Goal: Task Accomplishment & Management: Manage account settings

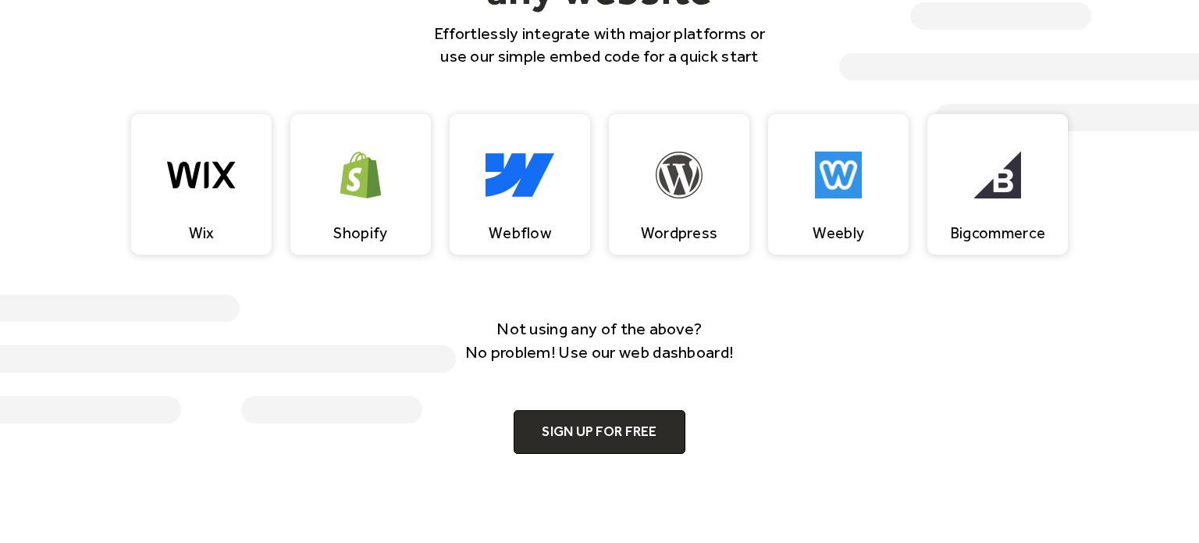
scroll to position [1517, 0]
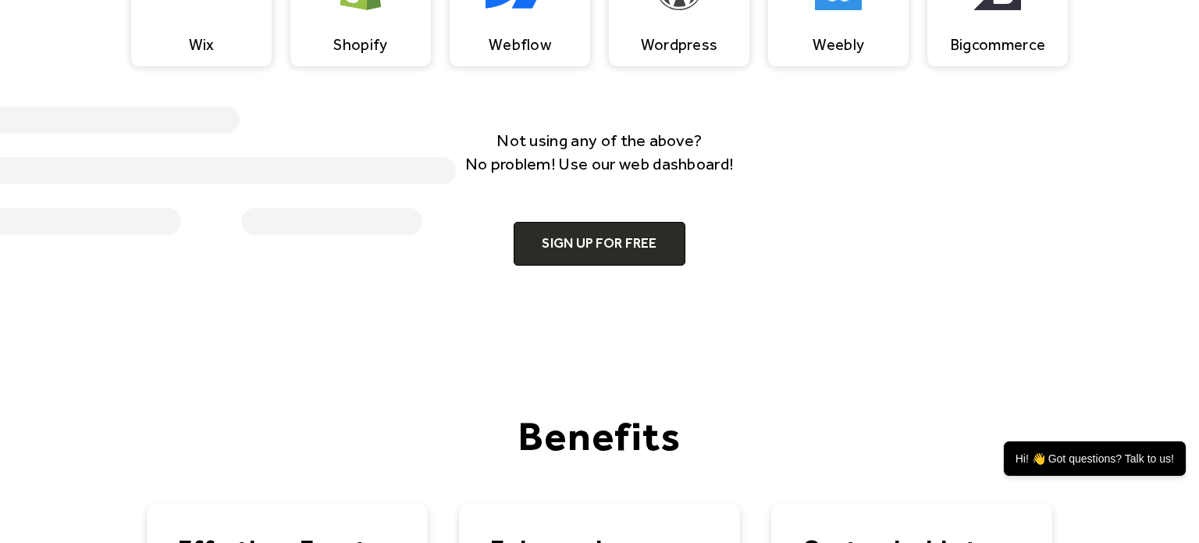
scroll to position [1731, 0]
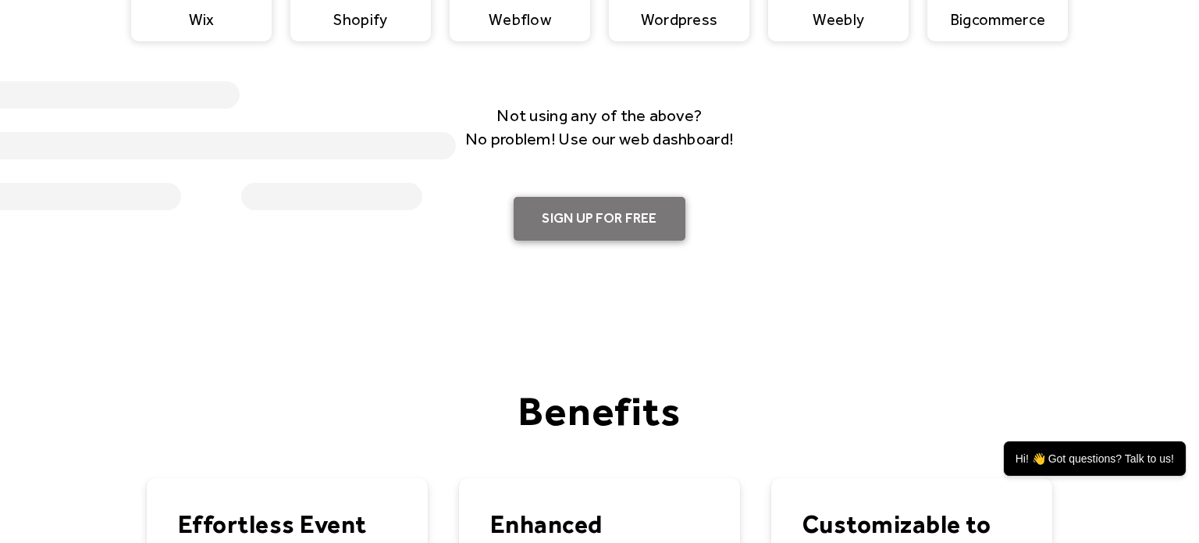
click at [652, 212] on link "Sign up for free" at bounding box center [599, 219] width 171 height 44
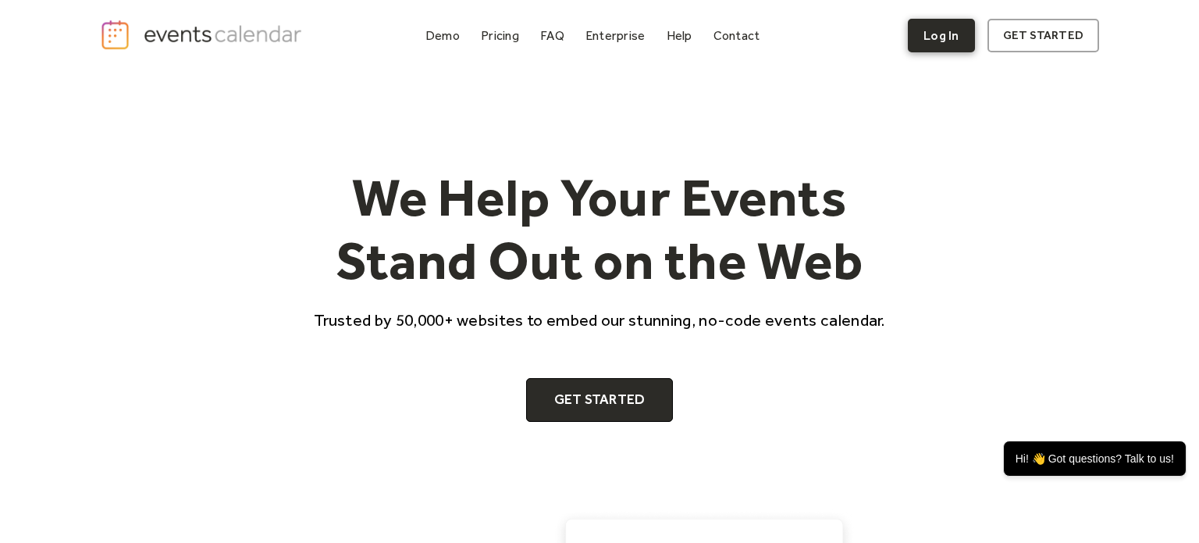
click at [970, 21] on link "Log In" at bounding box center [941, 36] width 66 height 34
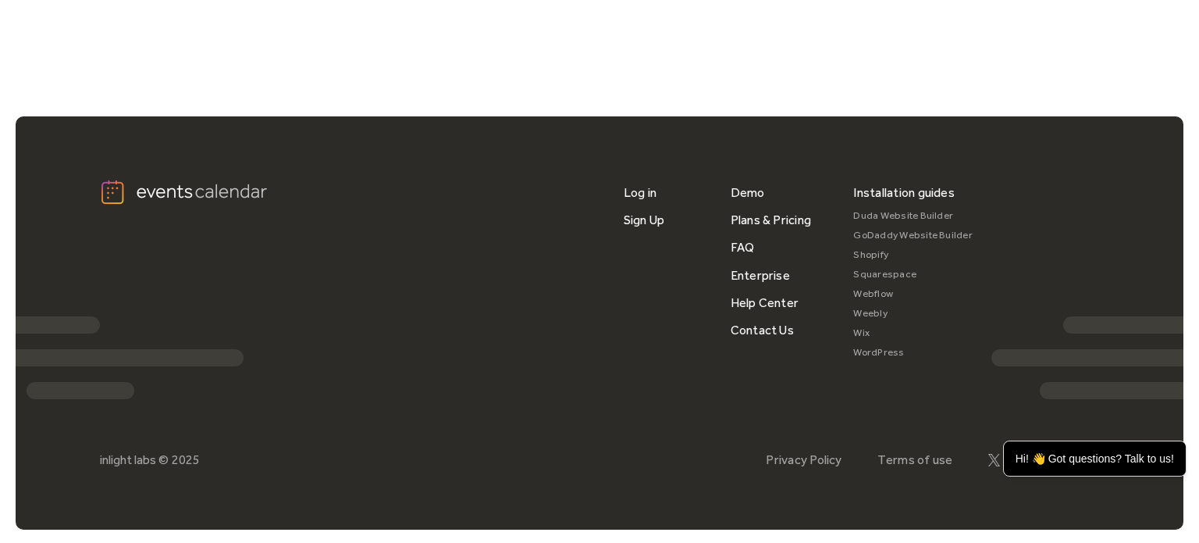
scroll to position [5318, 0]
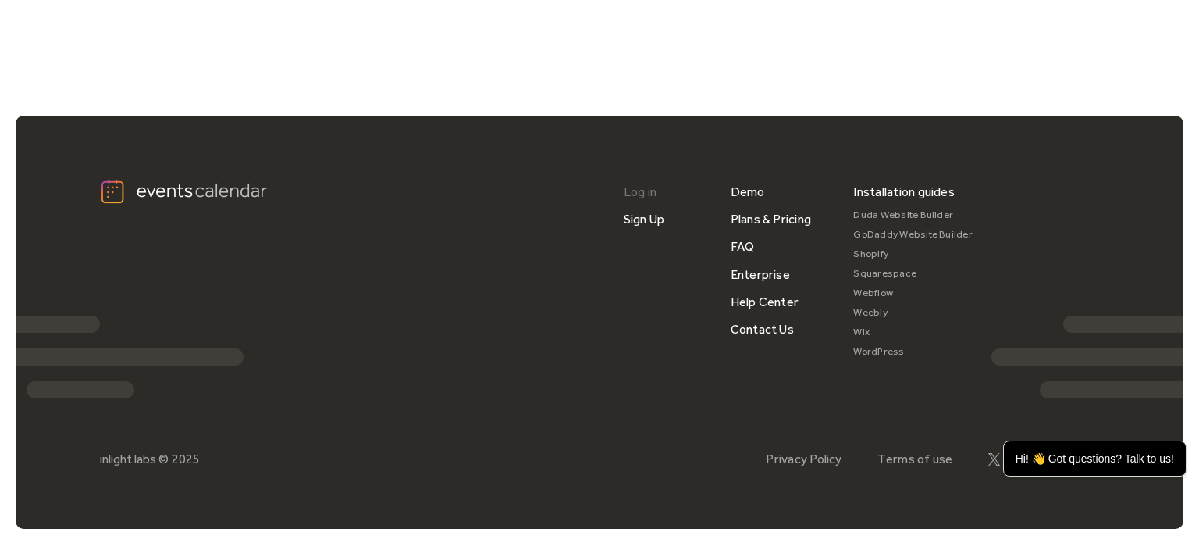
click at [649, 182] on link "Log in" at bounding box center [640, 191] width 33 height 27
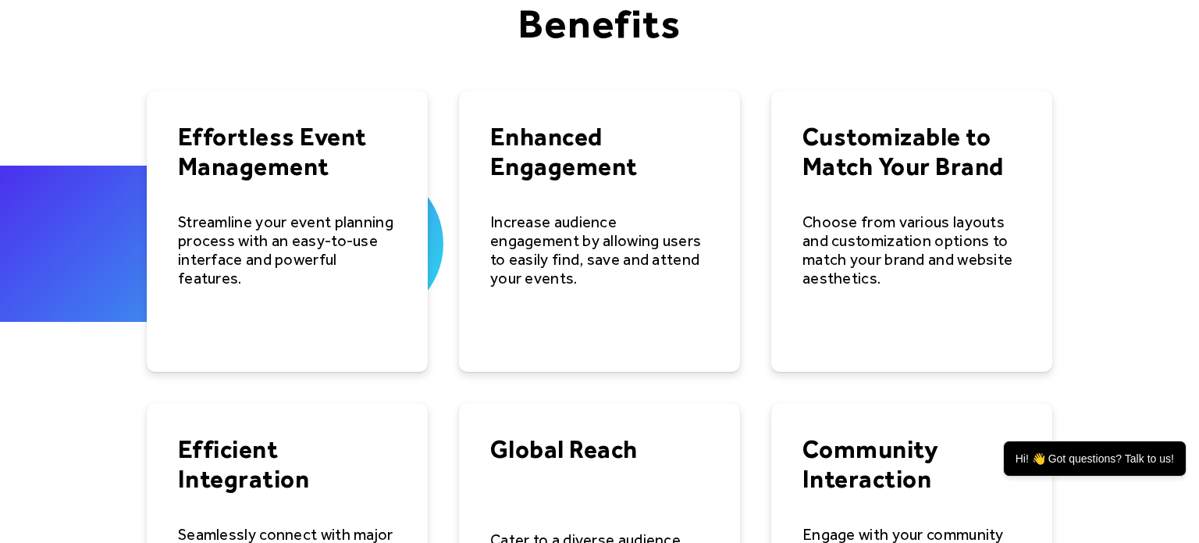
scroll to position [2086, 0]
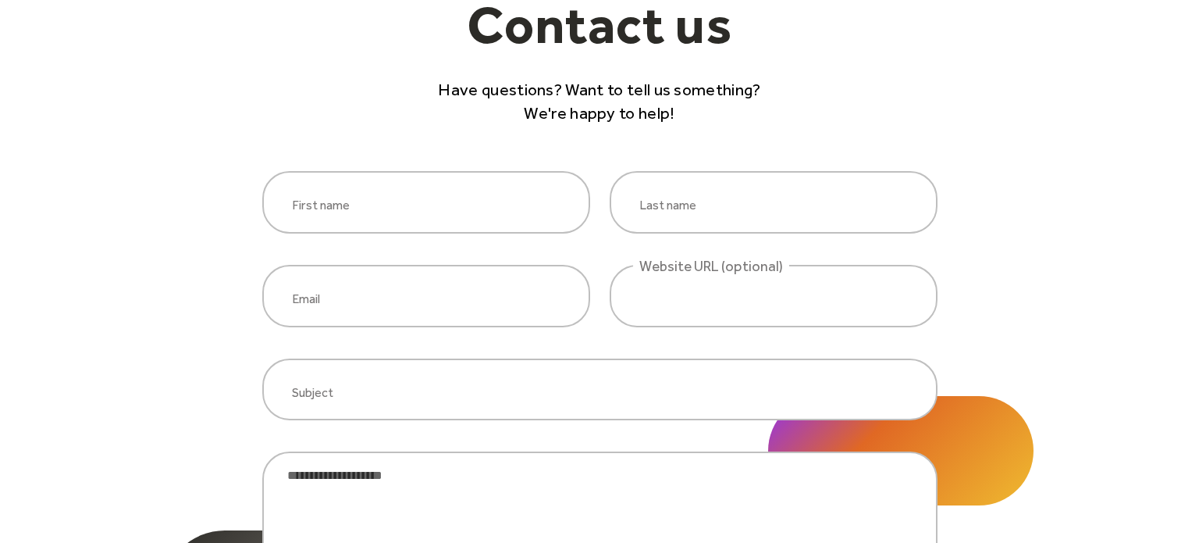
scroll to position [134, 0]
